Goal: Find contact information: Obtain details needed to contact an individual or organization

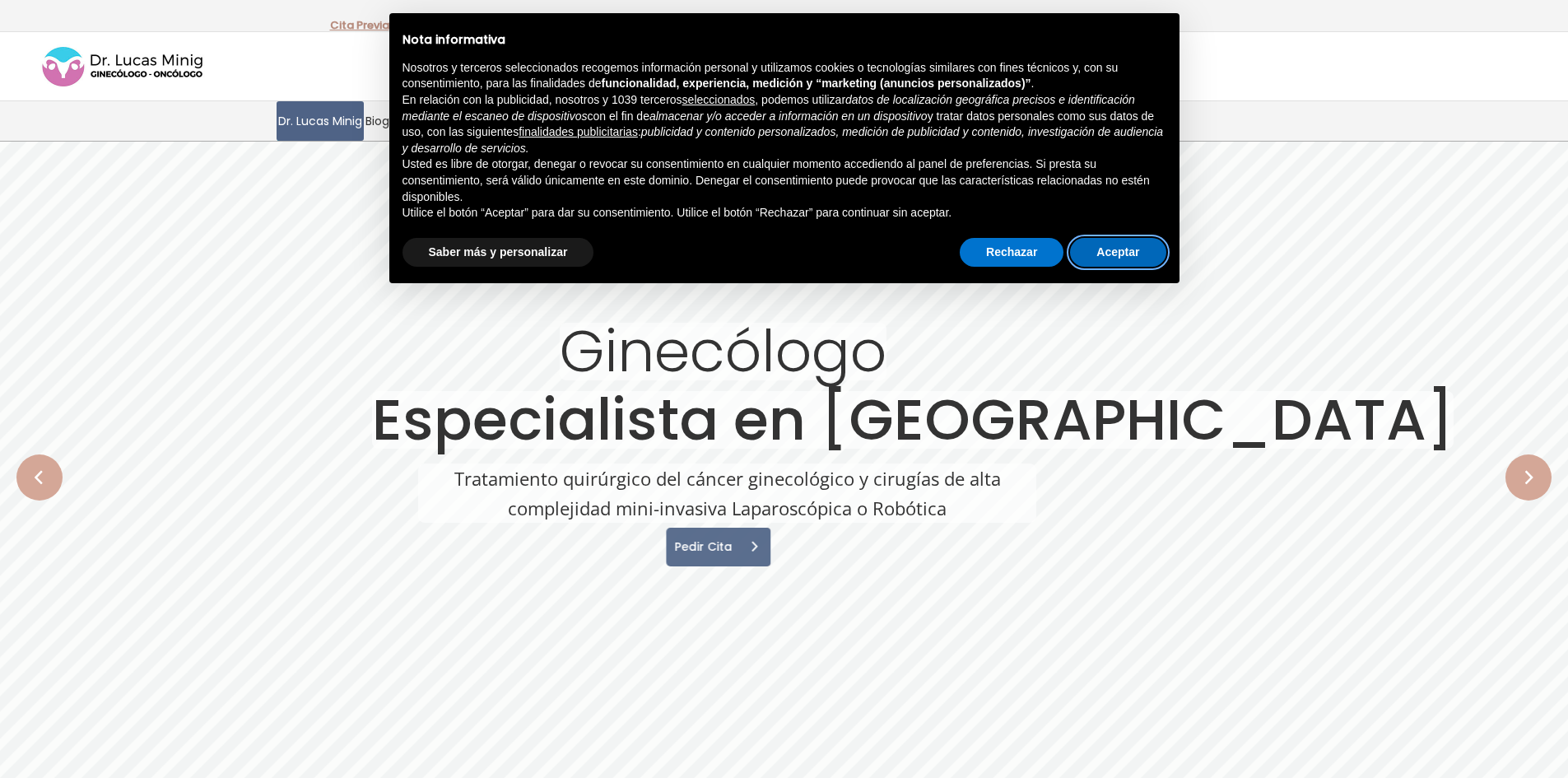
click at [1117, 246] on button "Aceptar" at bounding box center [1117, 252] width 95 height 30
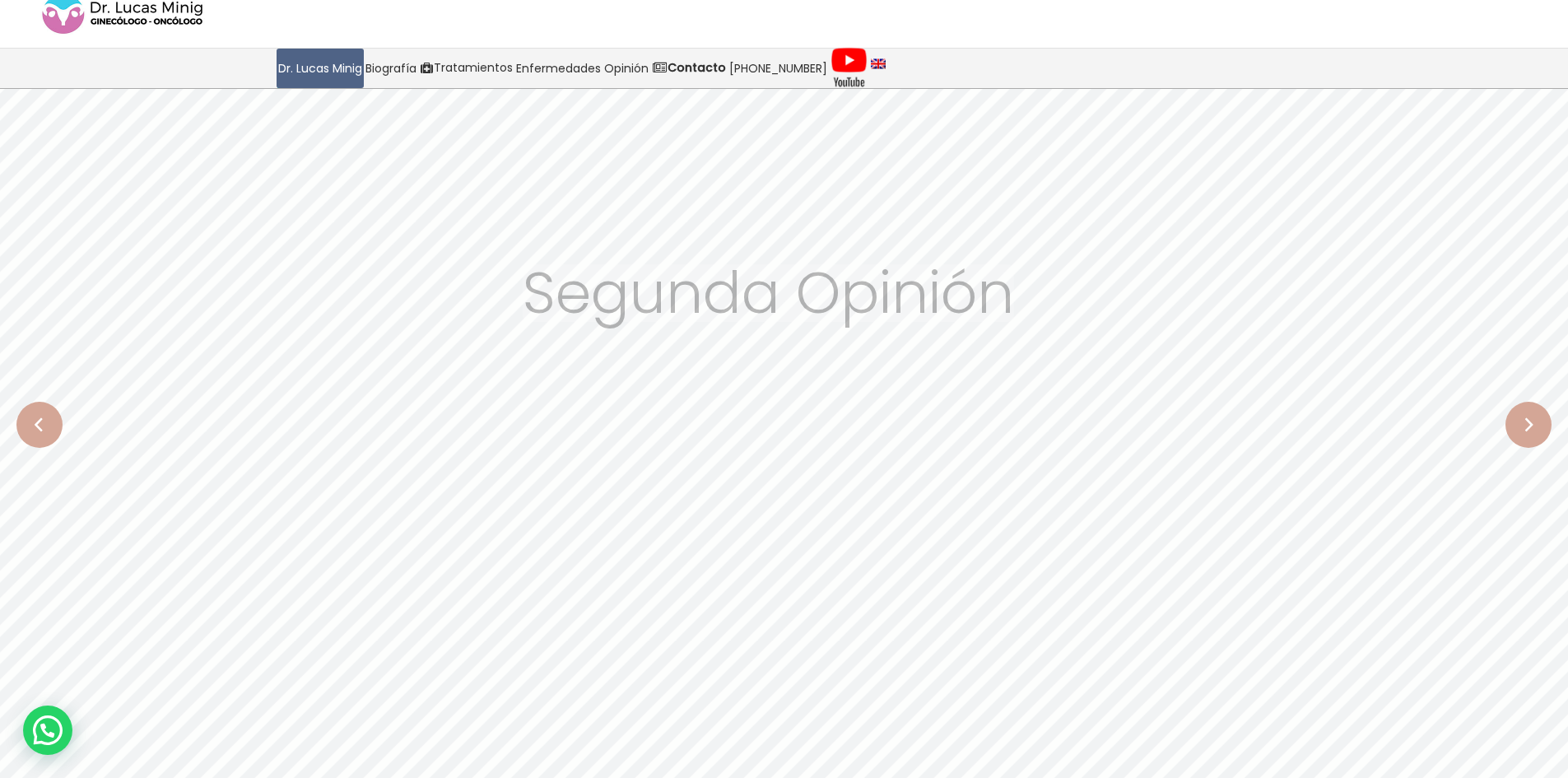
scroll to position [82, 0]
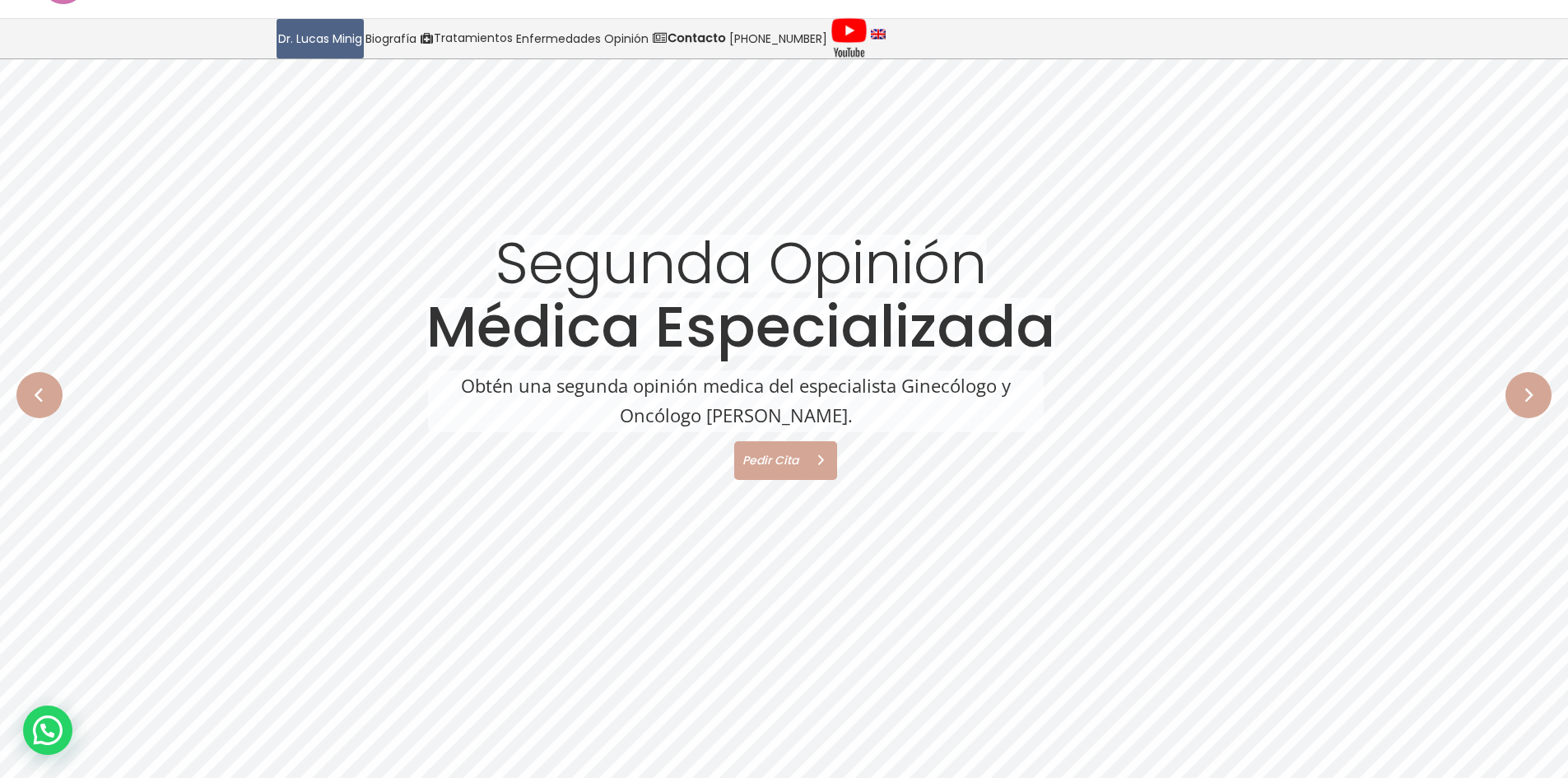
click at [770, 463] on span "Pedir Cita" at bounding box center [767, 460] width 67 height 11
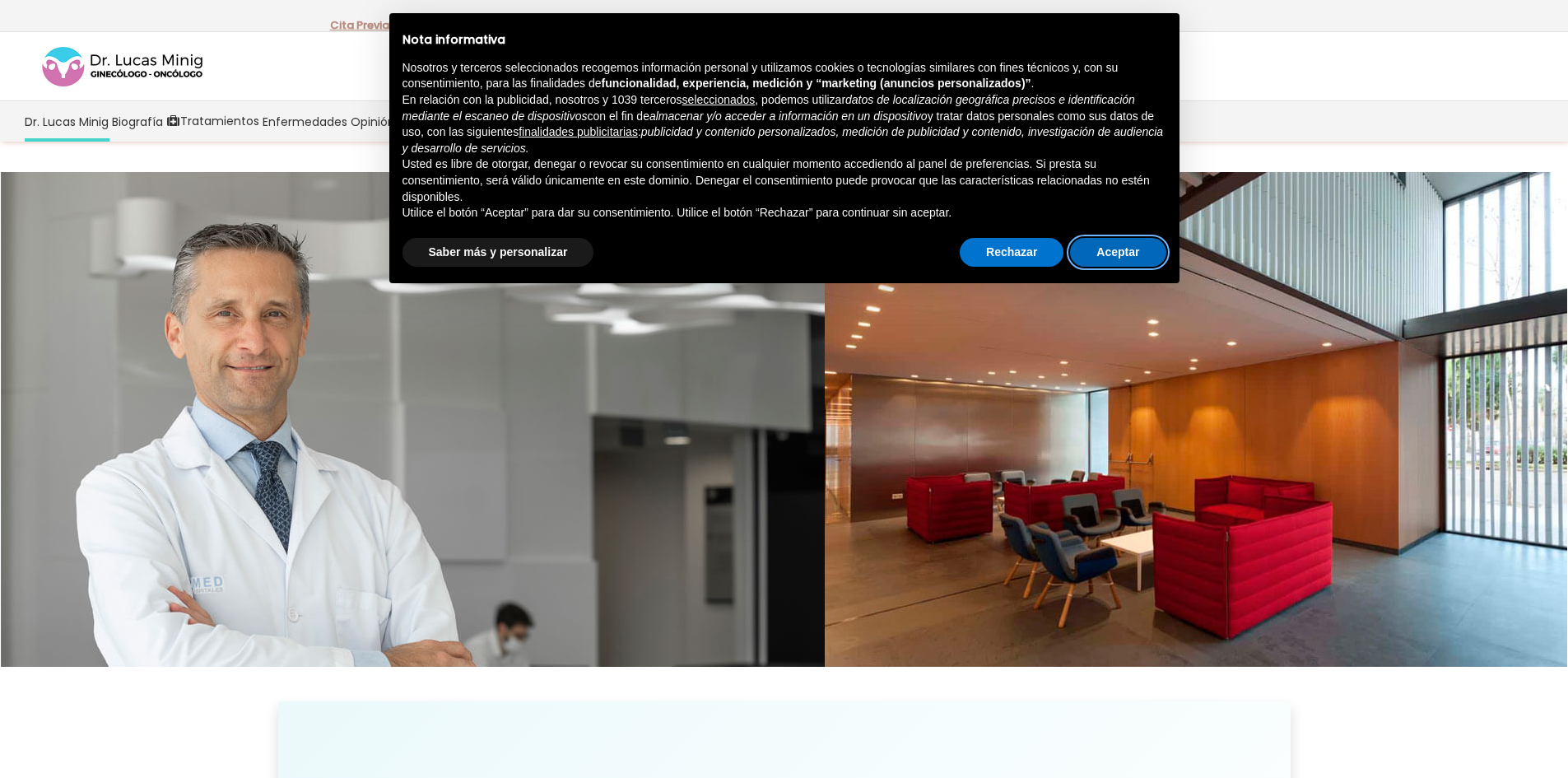
click at [1098, 250] on button "Aceptar" at bounding box center [1117, 252] width 95 height 30
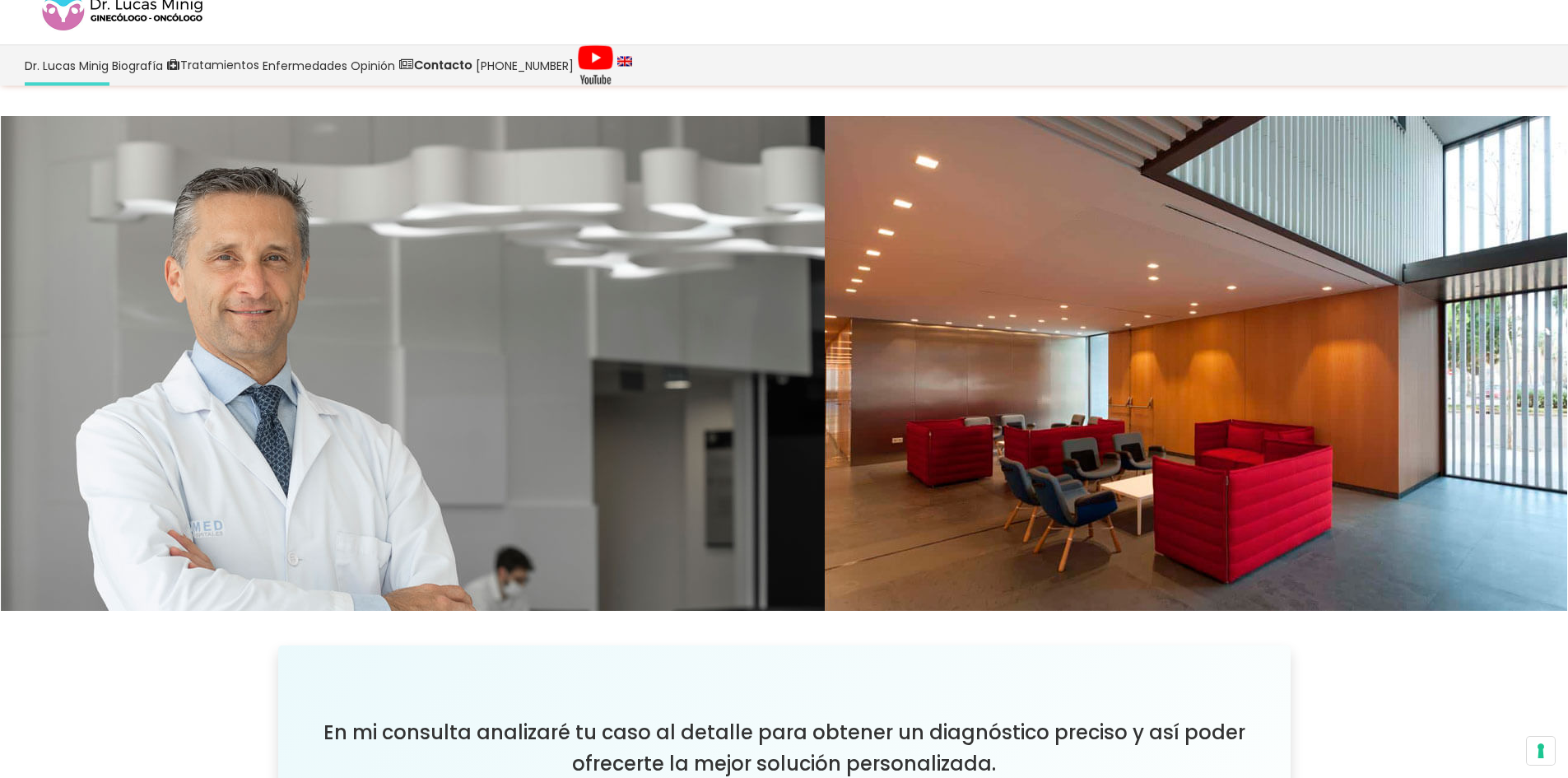
scroll to position [412, 0]
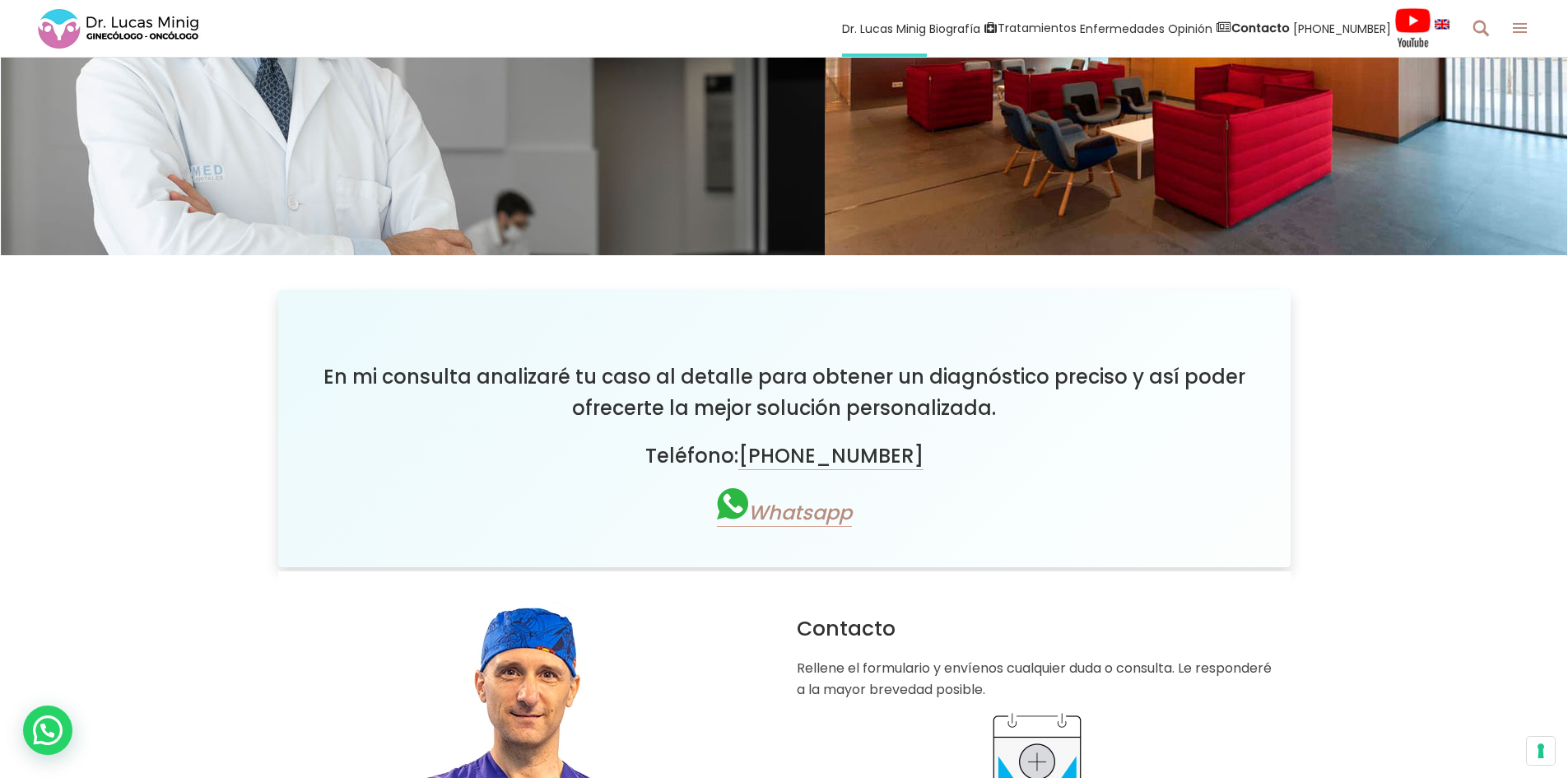
click at [794, 525] on link "Whatsapp" at bounding box center [784, 513] width 135 height 28
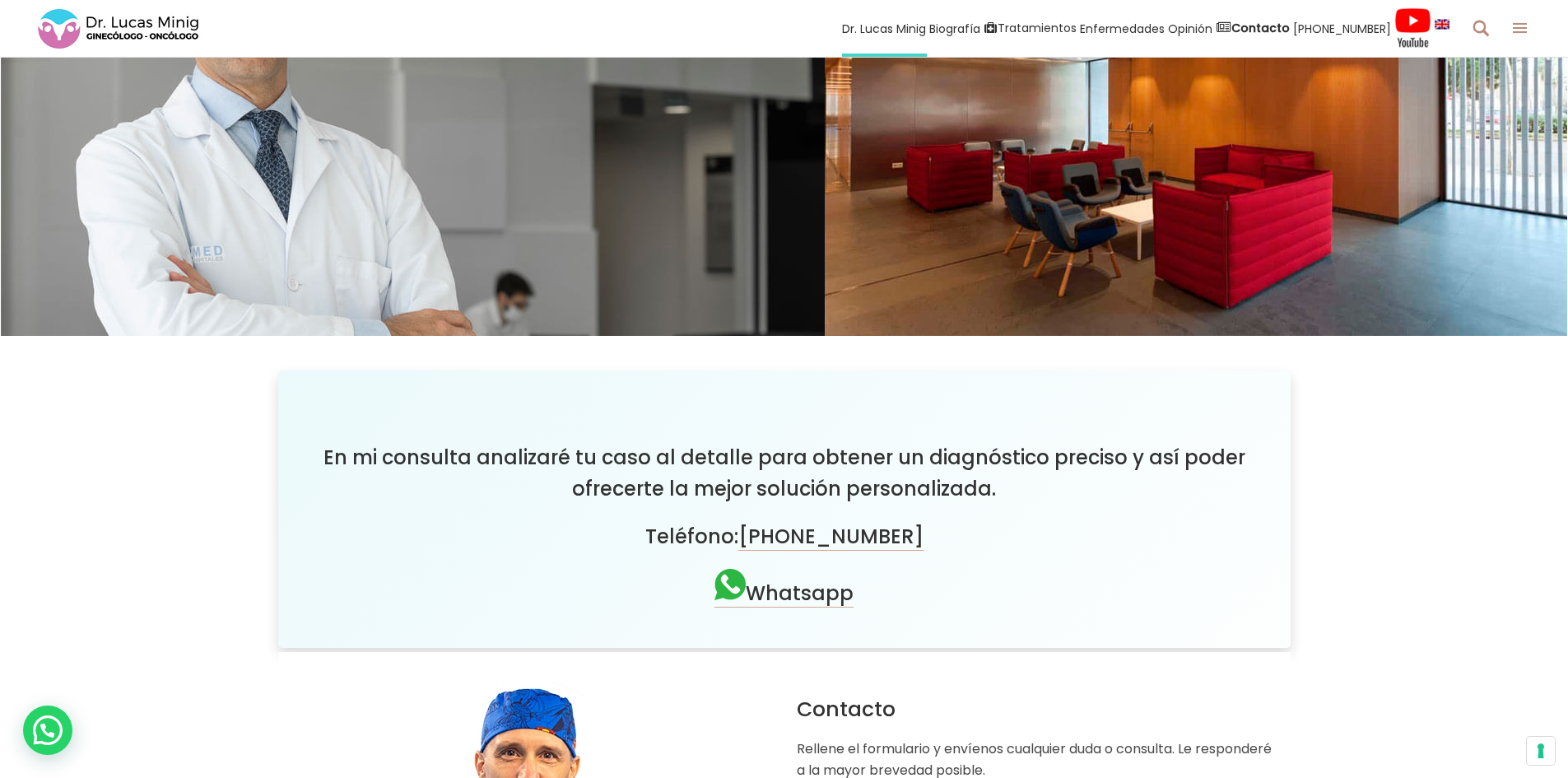
scroll to position [247, 0]
